Goal: Task Accomplishment & Management: Contribute content

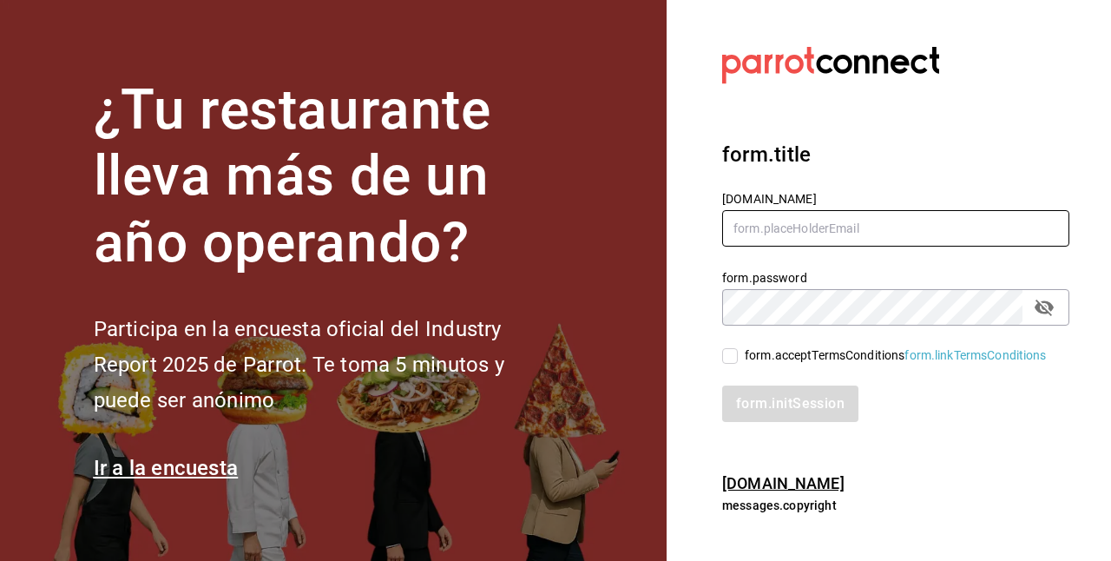
type input "carlom4rc.21@gmail.com"
click at [734, 354] on input "form.acceptTermsConditions form.linkTermsConditions" at bounding box center [730, 356] width 16 height 16
checkbox input "true"
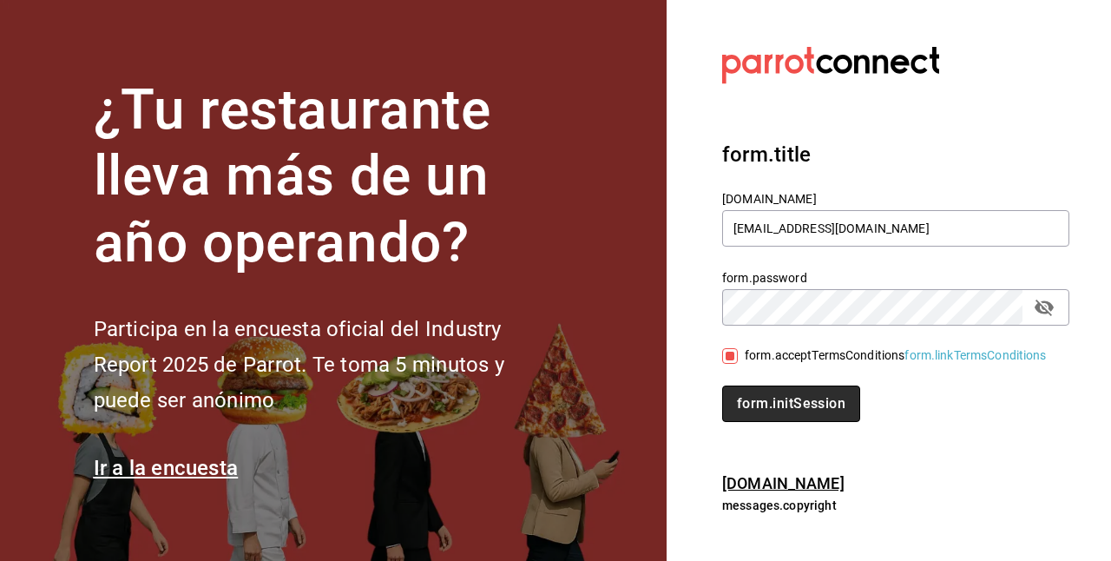
click at [753, 404] on button "form.initSession" at bounding box center [791, 403] width 138 height 36
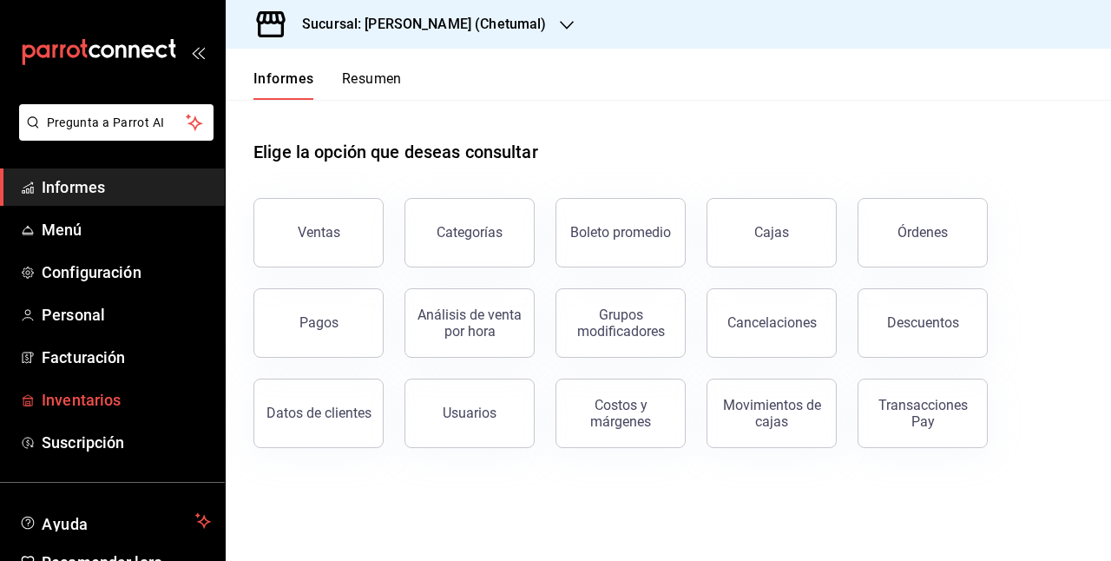
click at [106, 399] on font "Inventarios" at bounding box center [81, 400] width 79 height 18
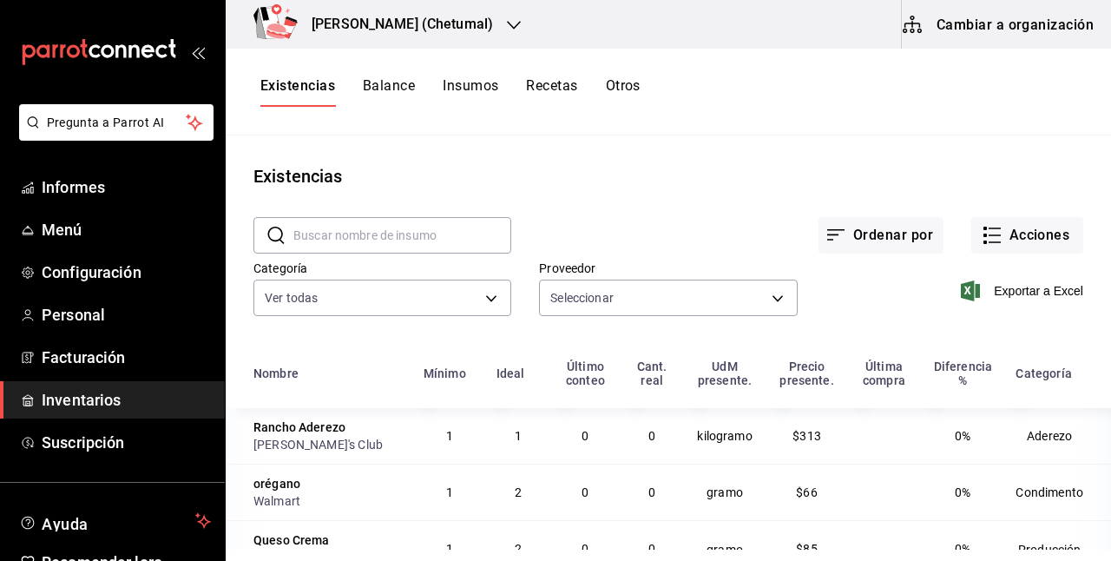
click at [1010, 27] on font "Cambiar a organización" at bounding box center [1015, 24] width 157 height 16
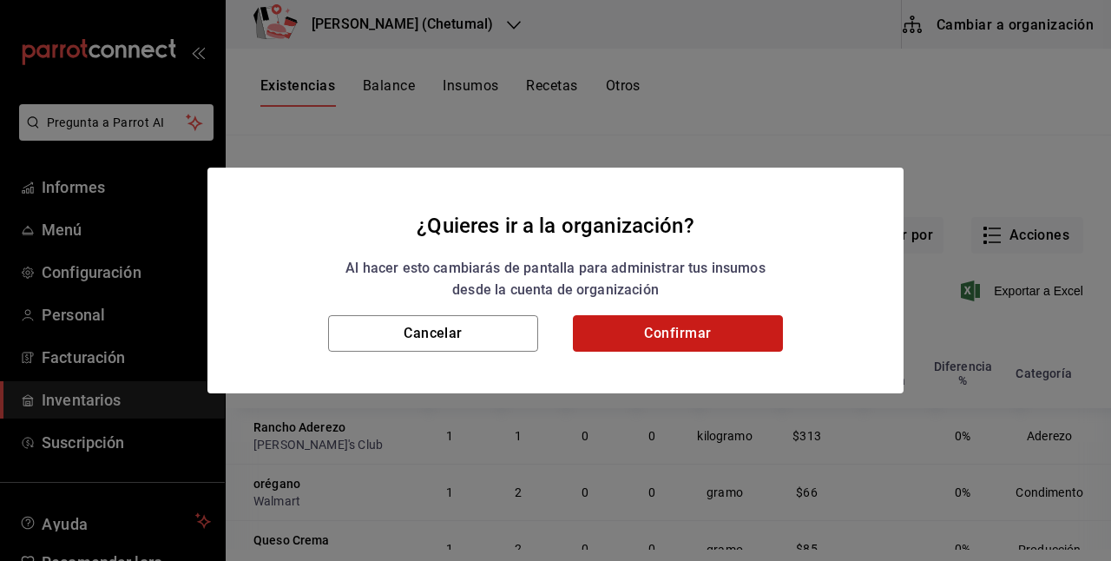
click at [611, 334] on button "Confirmar" at bounding box center [678, 333] width 210 height 36
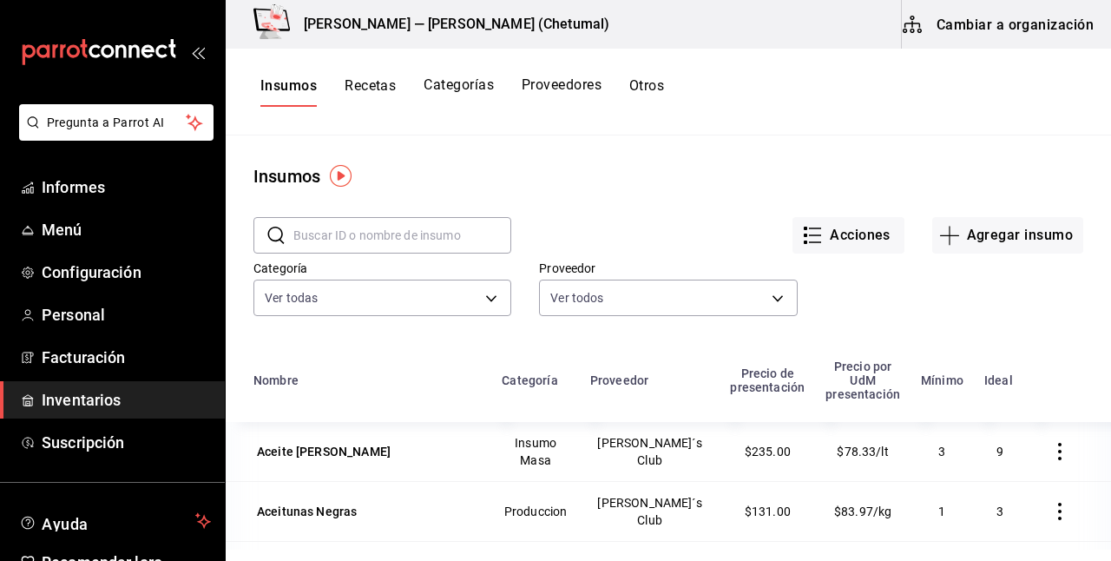
click at [385, 92] on font "Recetas" at bounding box center [370, 85] width 51 height 16
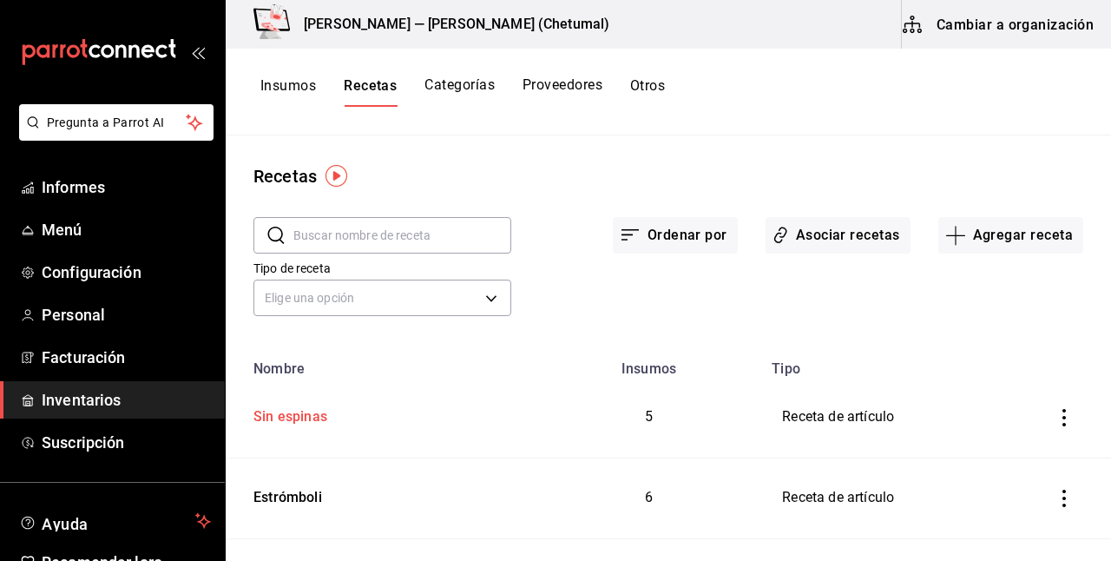
click at [306, 417] on font "Sin espinas" at bounding box center [290, 416] width 74 height 16
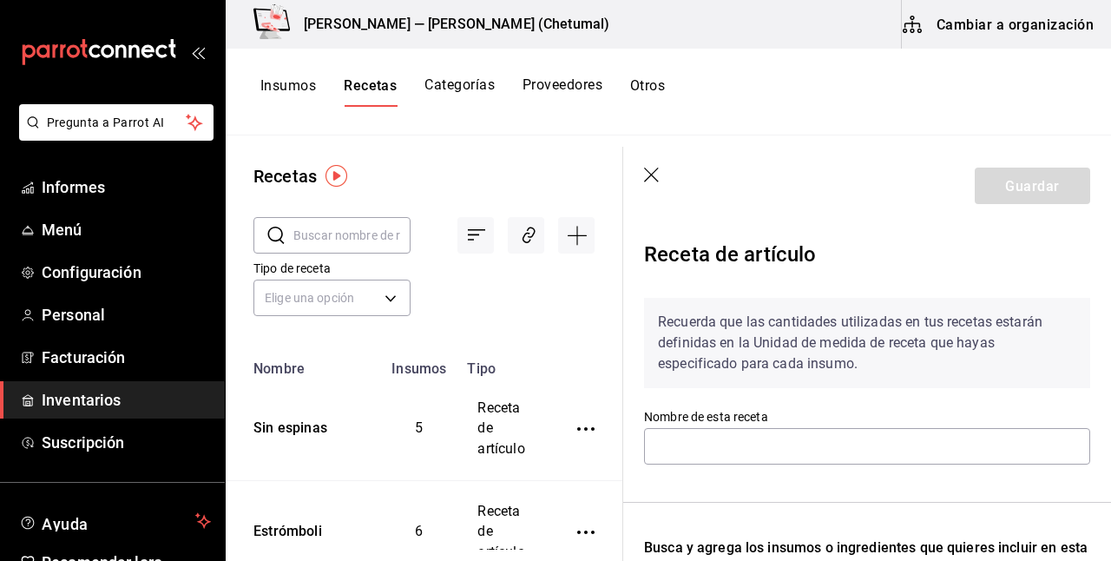
type input "Boneless"
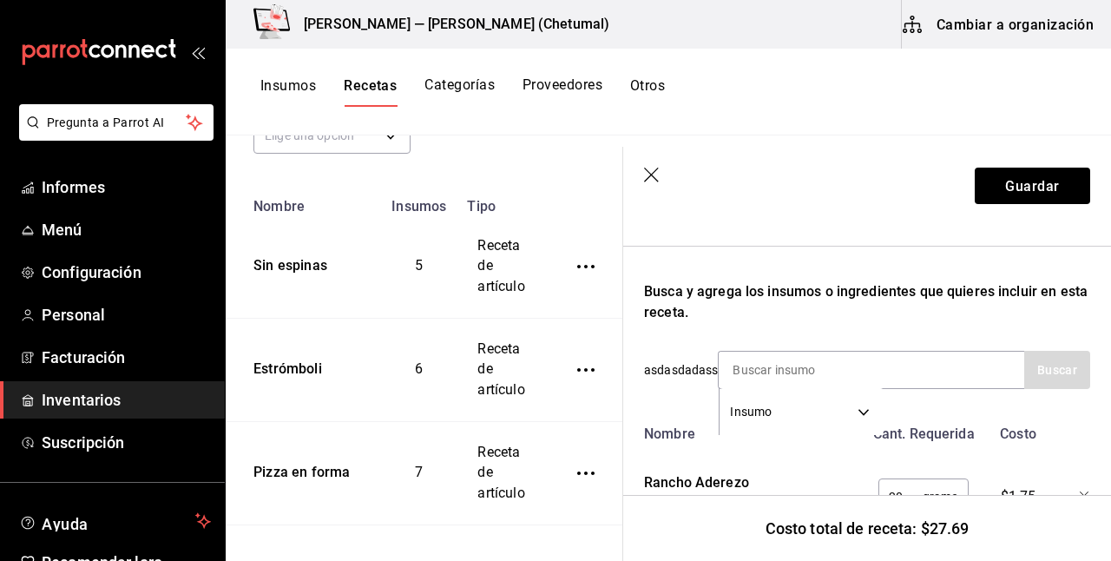
scroll to position [257, 0]
click at [998, 195] on button "Guardar" at bounding box center [1032, 186] width 115 height 36
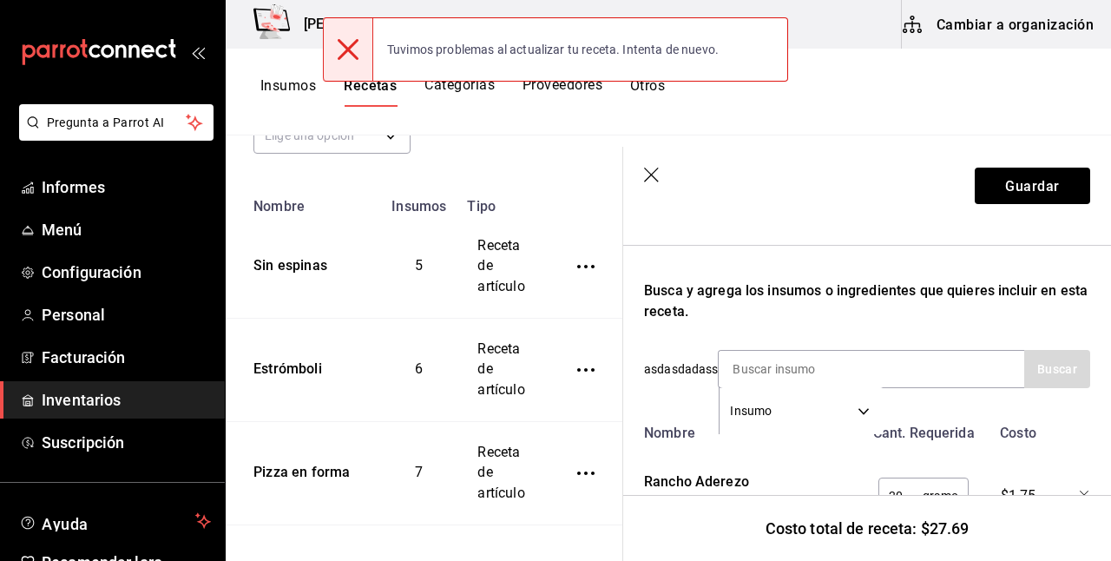
click at [649, 173] on icon "button" at bounding box center [651, 175] width 15 height 15
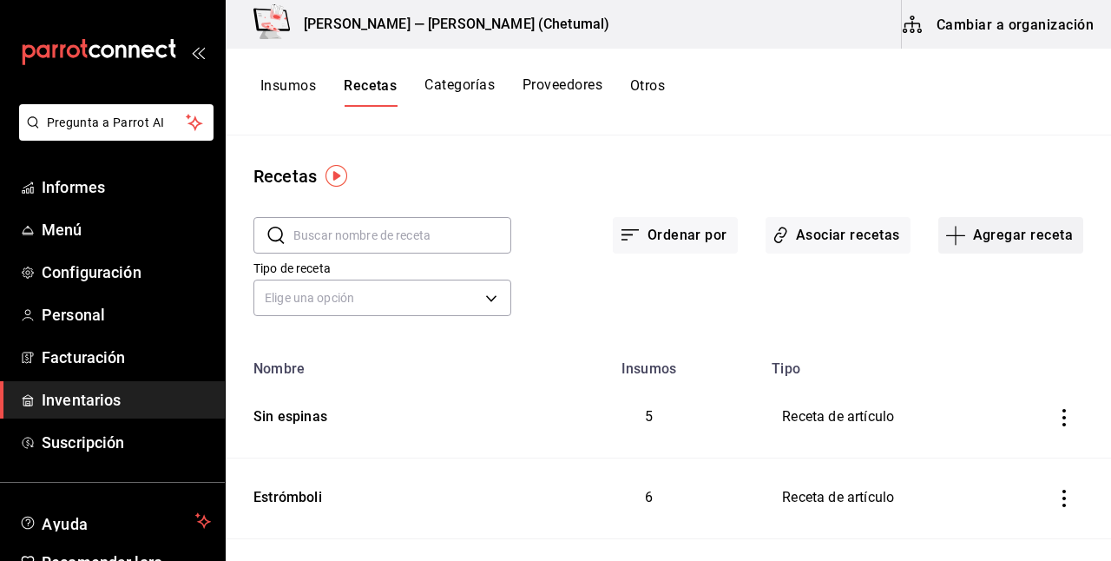
click at [1028, 240] on font "Agregar receta" at bounding box center [1023, 235] width 100 height 16
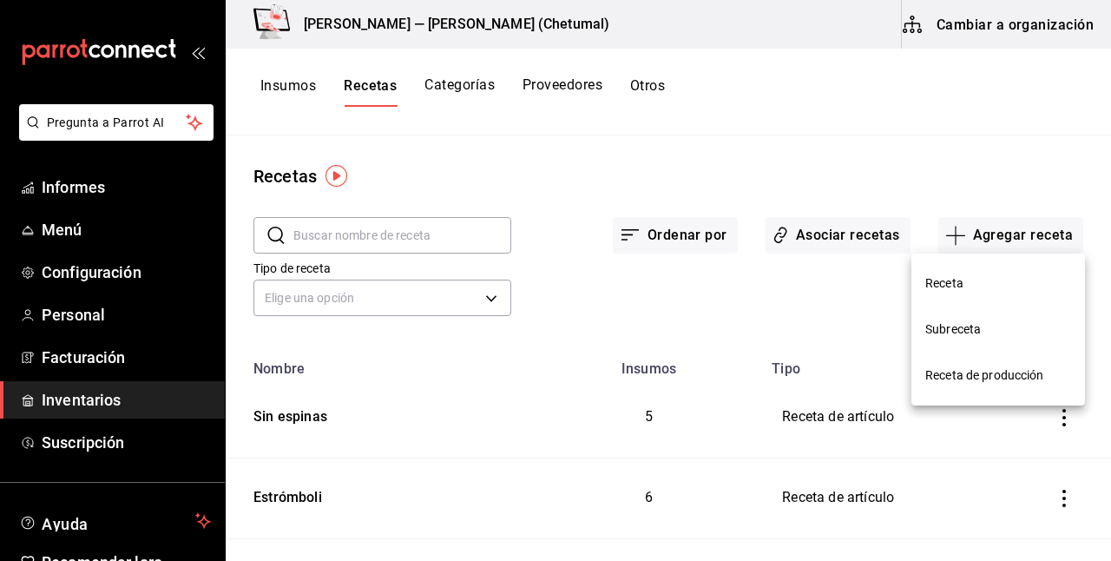
click at [976, 293] on li "Receta" at bounding box center [998, 283] width 174 height 46
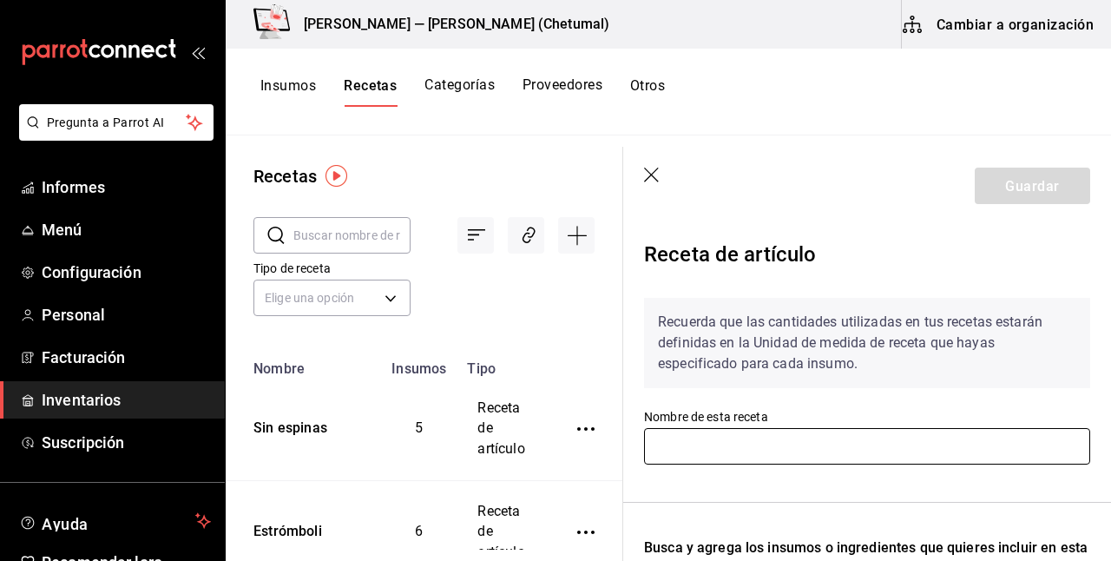
click at [708, 446] on input "text" at bounding box center [867, 446] width 446 height 36
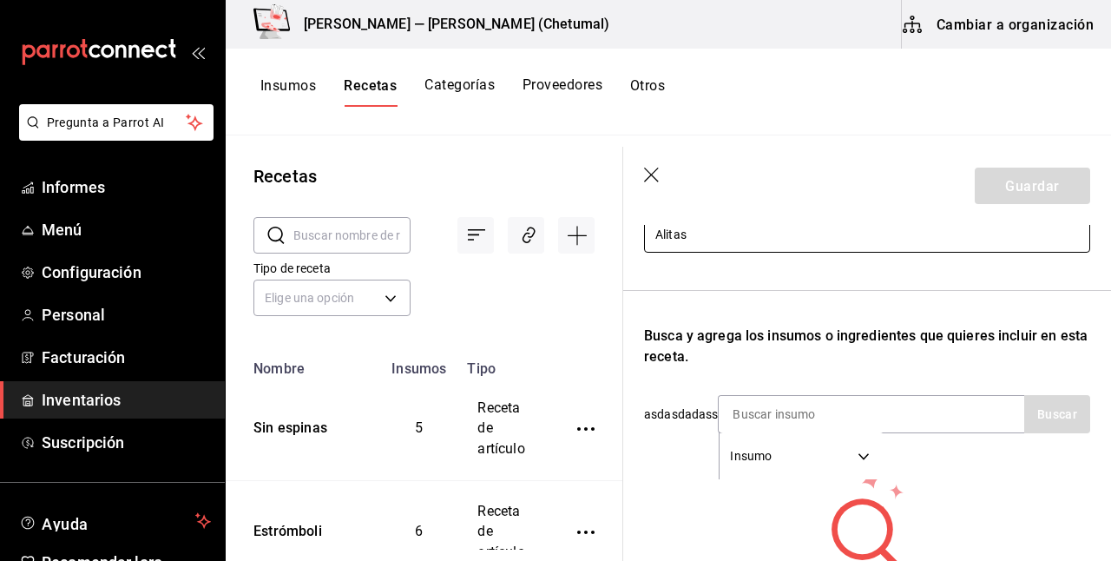
scroll to position [220, 0]
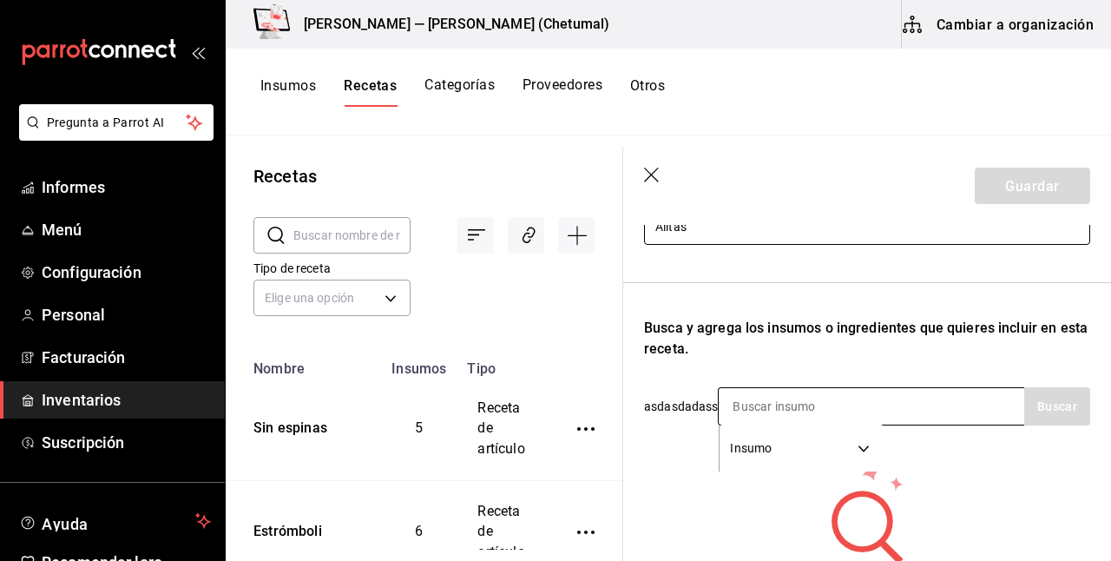
type input "Alitas"
click at [793, 409] on input at bounding box center [806, 406] width 174 height 36
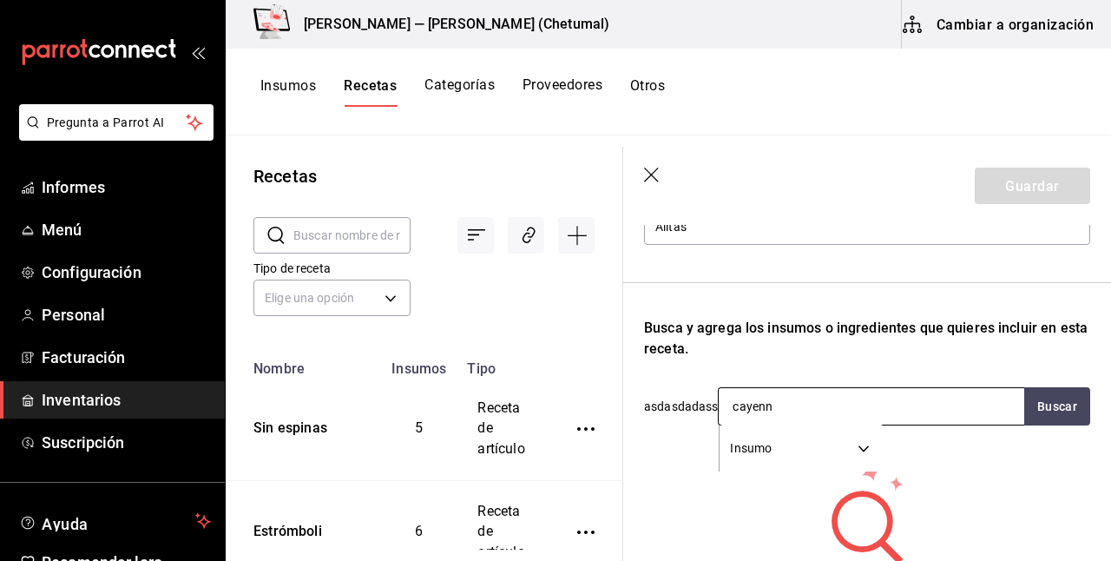
type input "cayenna"
